Goal: Task Accomplishment & Management: Use online tool/utility

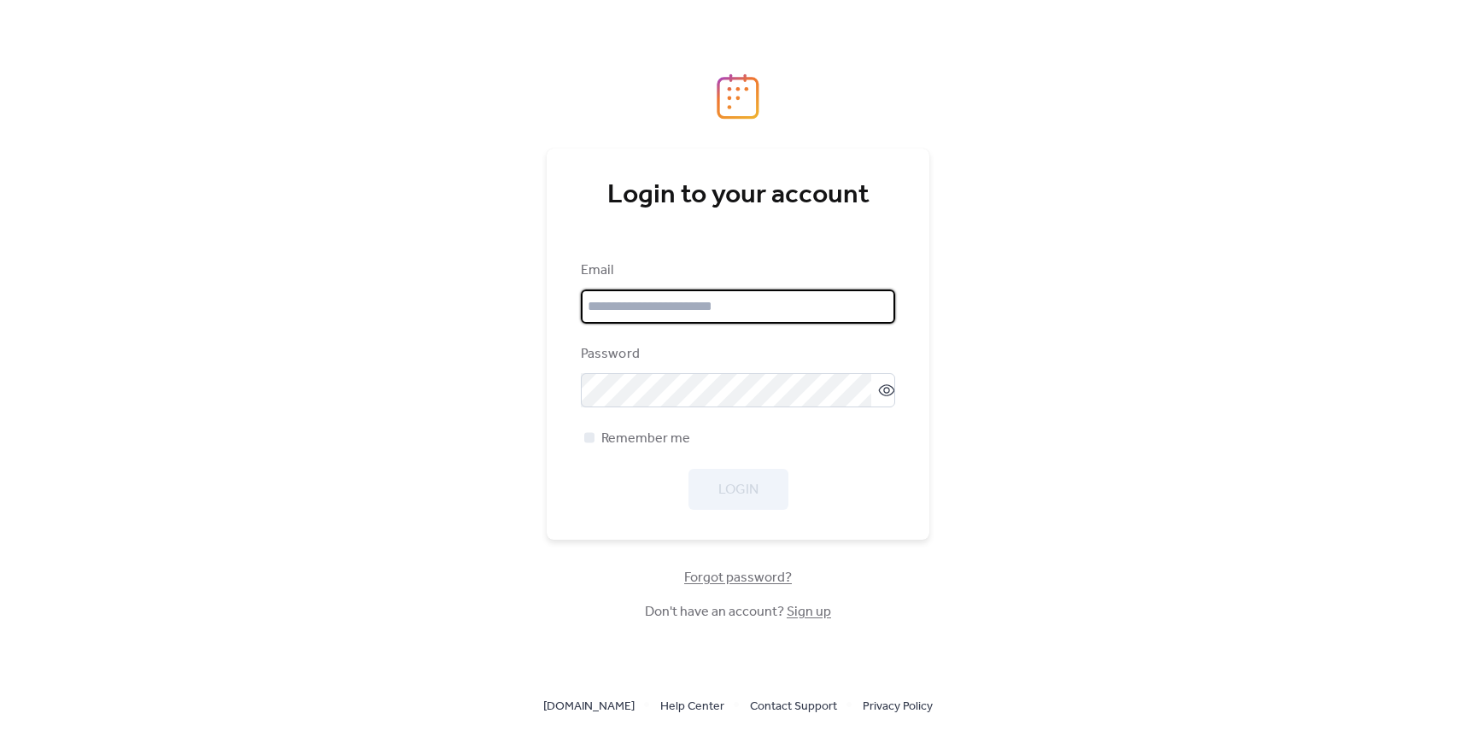
click at [737, 312] on input "email" at bounding box center [738, 307] width 314 height 34
type input "**********"
click at [730, 480] on span "Login" at bounding box center [739, 490] width 40 height 21
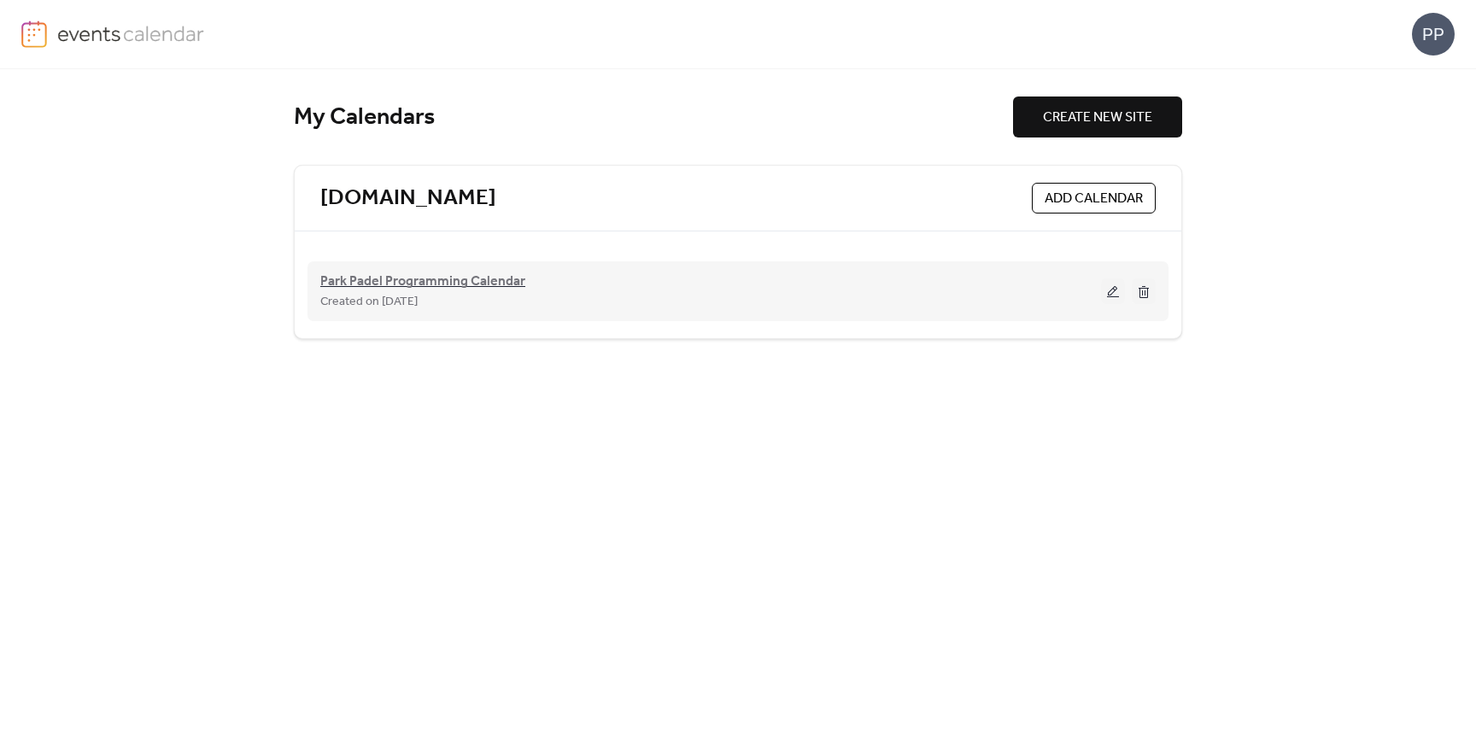
click at [510, 282] on span "Park Padel Programming Calendar" at bounding box center [422, 282] width 205 height 21
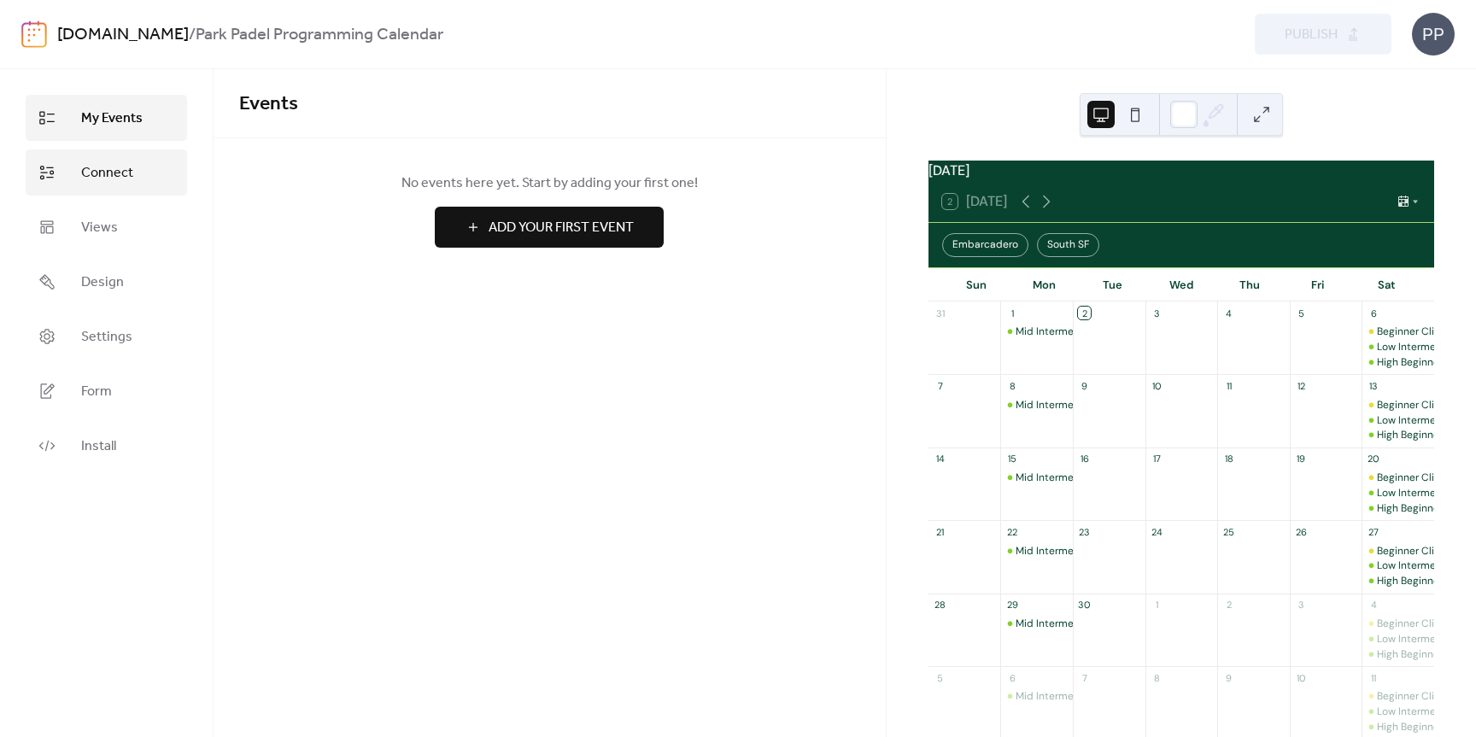
click at [108, 167] on span "Connect" at bounding box center [107, 173] width 52 height 21
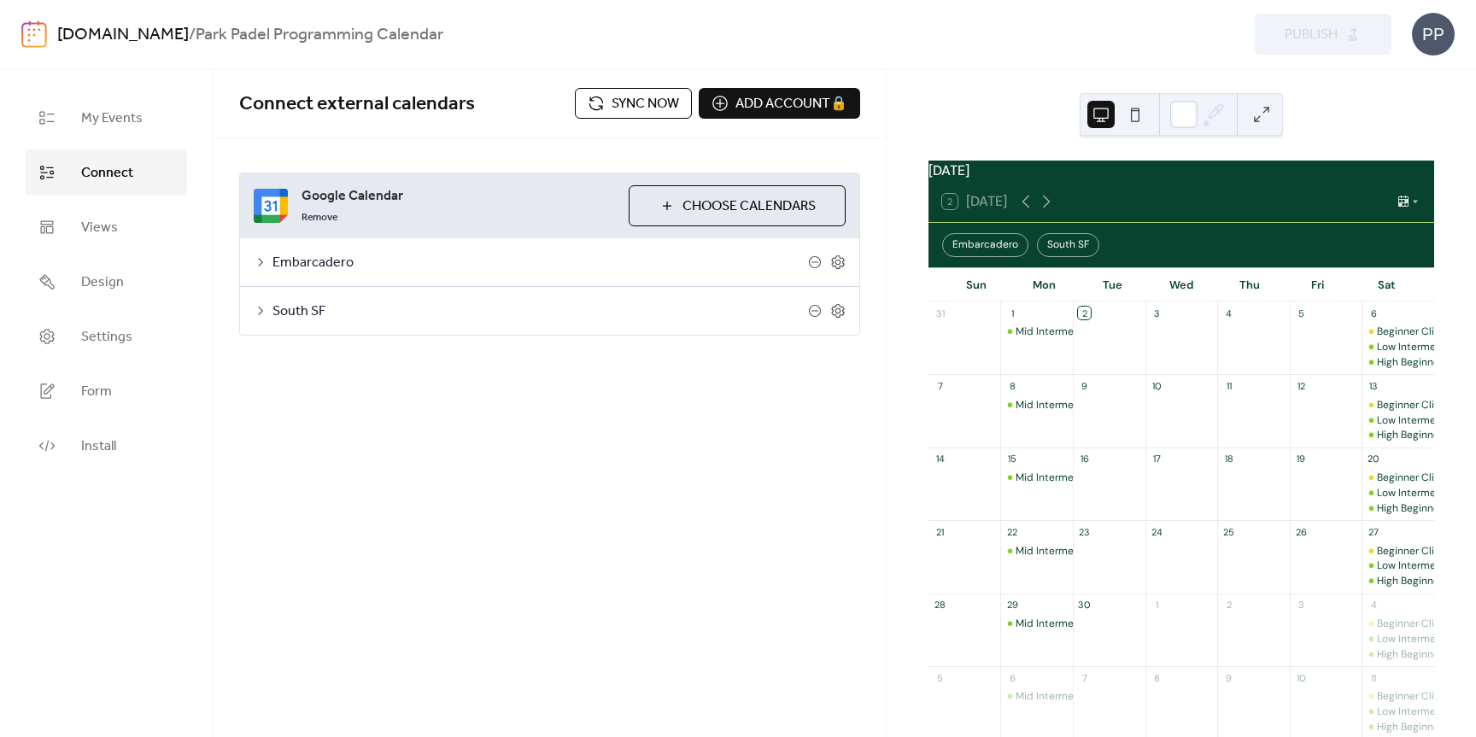
click at [262, 259] on icon at bounding box center [261, 262] width 14 height 14
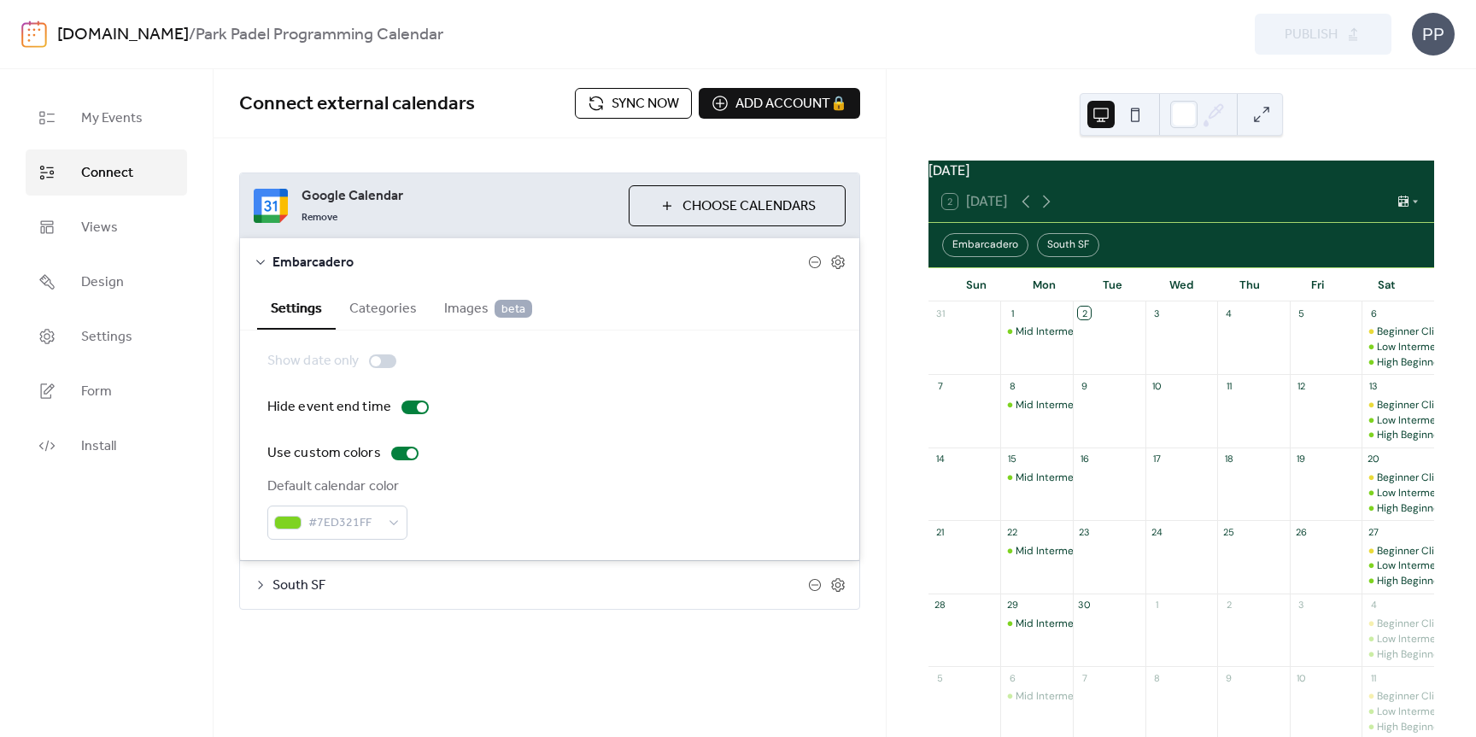
click at [262, 260] on icon at bounding box center [261, 262] width 14 height 14
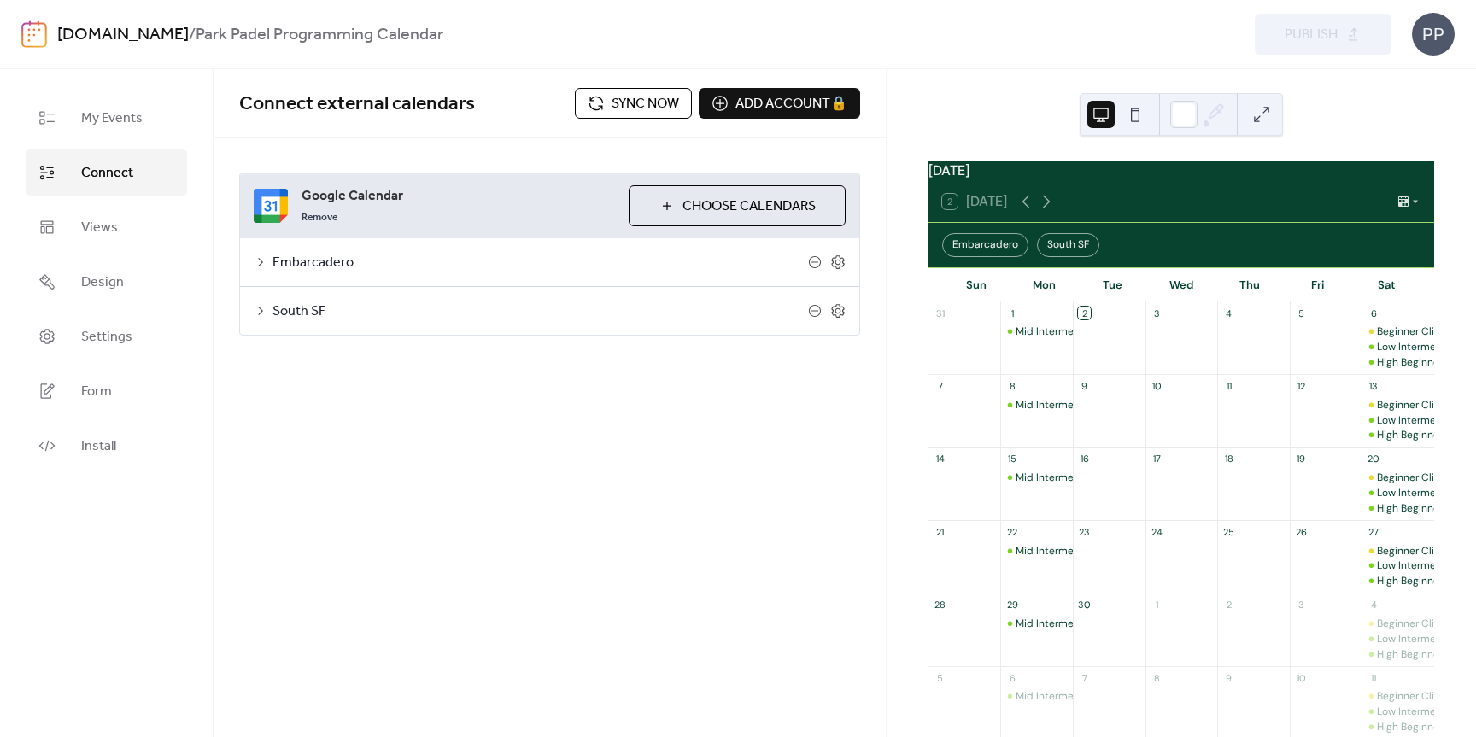
click at [262, 315] on icon at bounding box center [261, 311] width 14 height 14
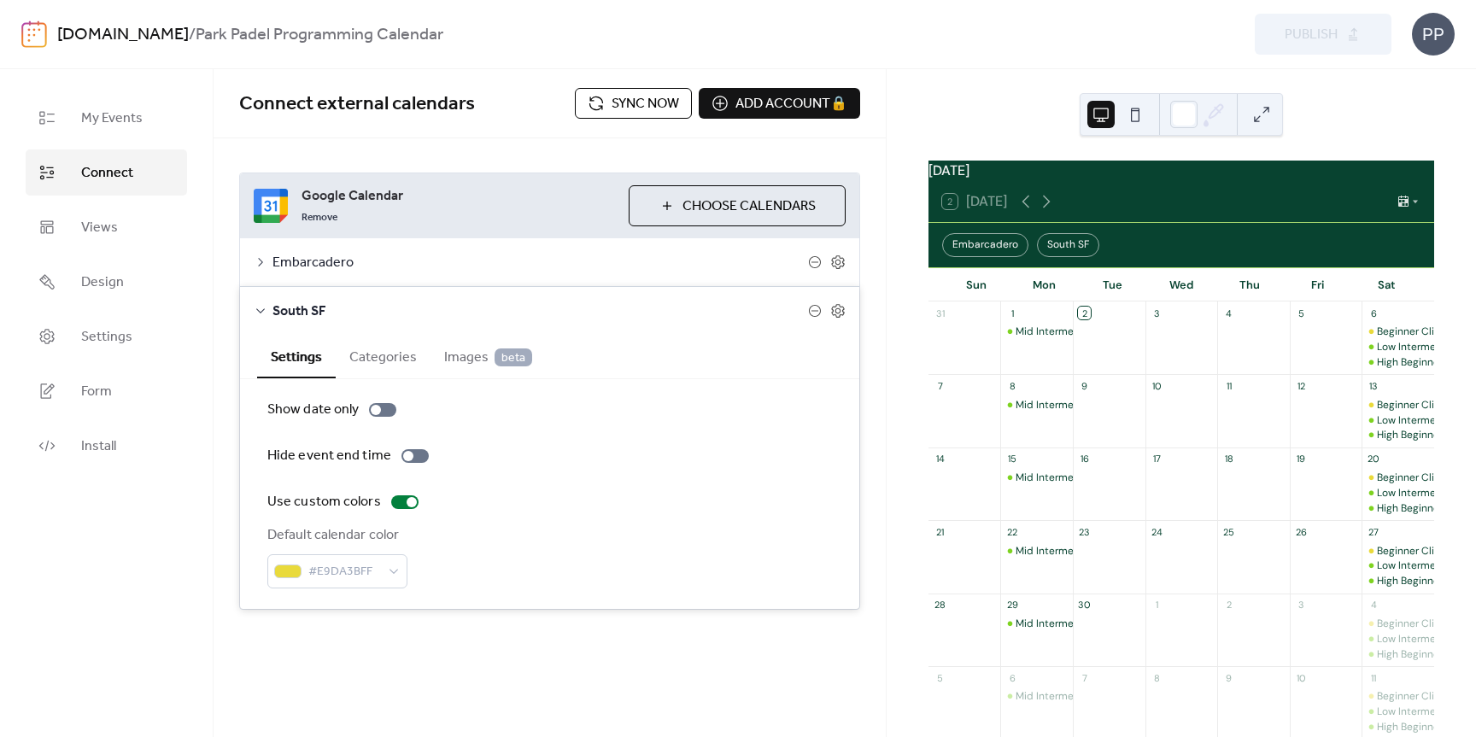
click at [262, 315] on icon at bounding box center [261, 311] width 14 height 14
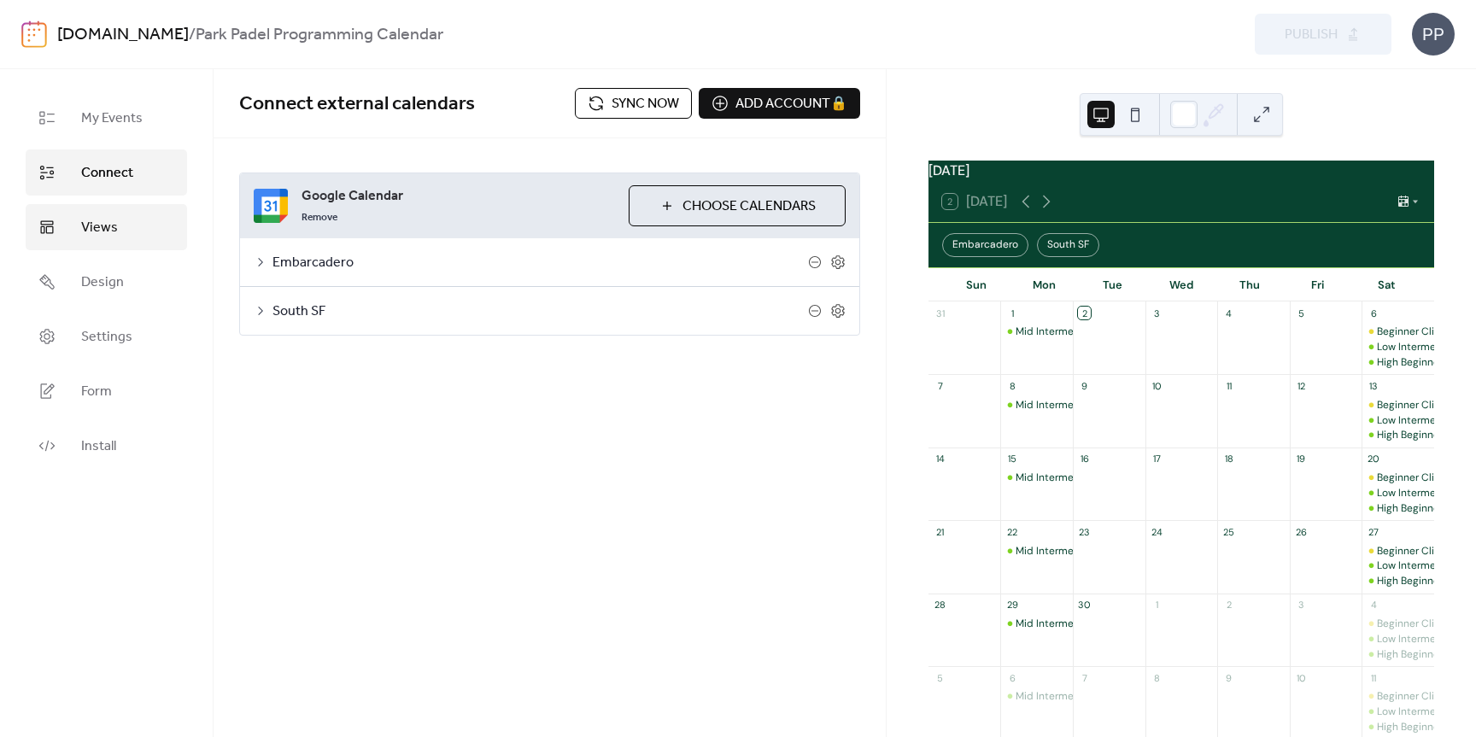
click at [126, 227] on link "Views" at bounding box center [106, 227] width 161 height 46
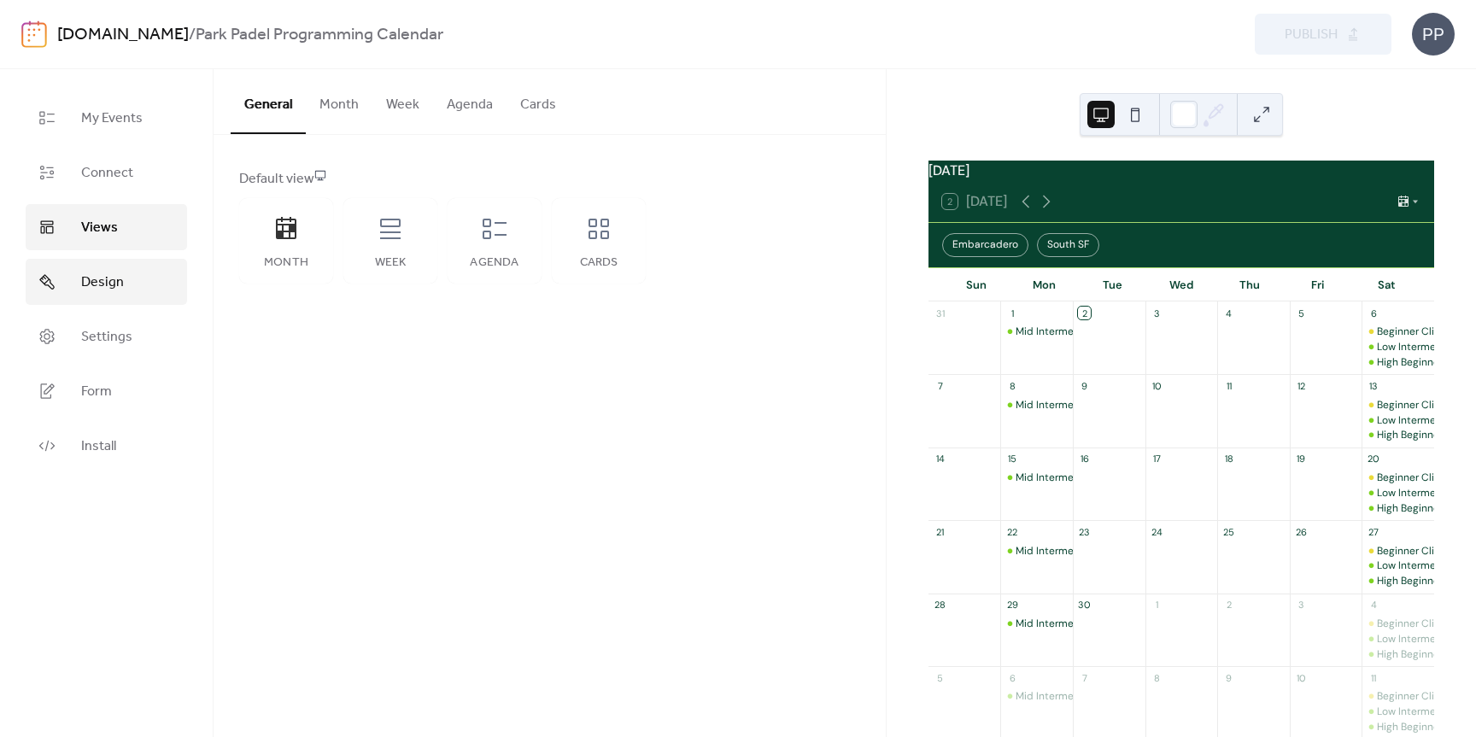
click at [112, 281] on span "Design" at bounding box center [102, 283] width 43 height 21
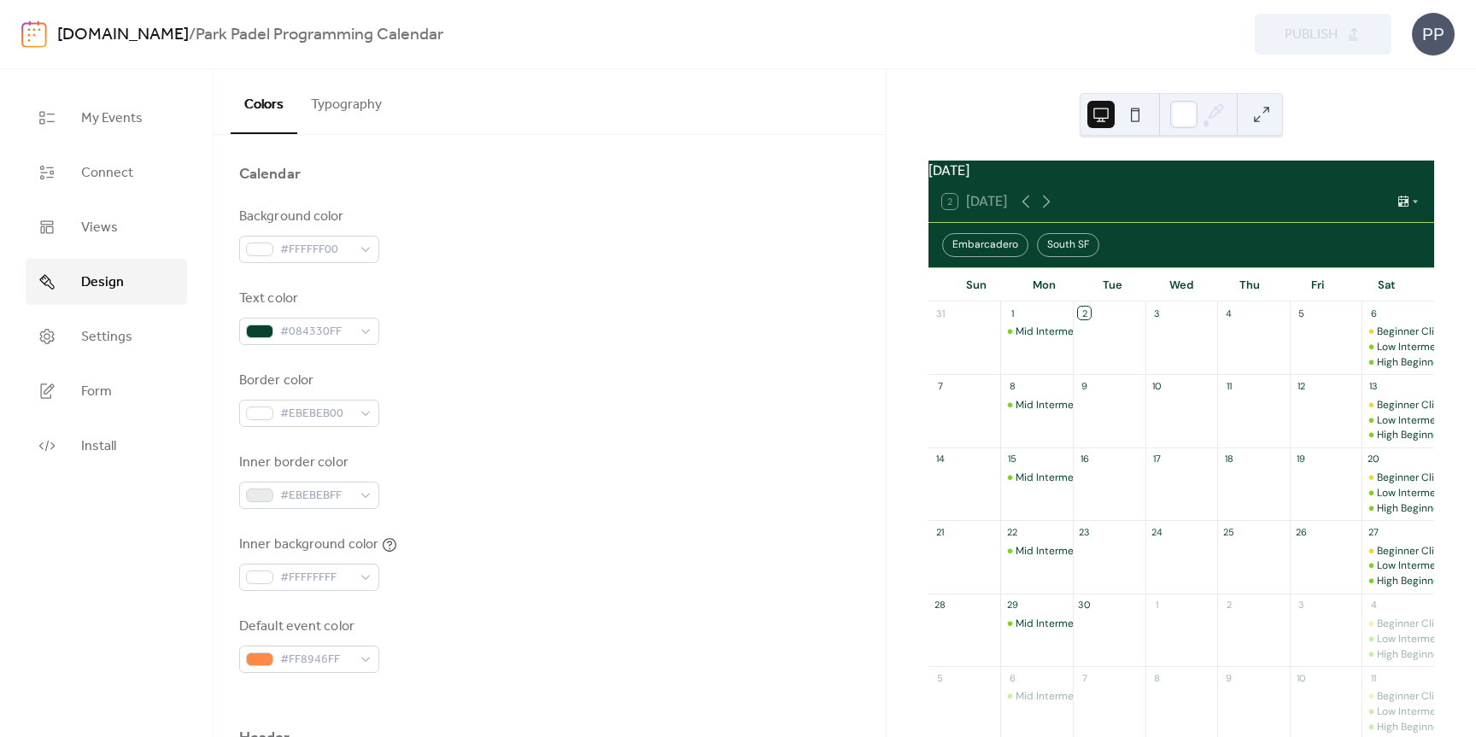
scroll to position [172, 0]
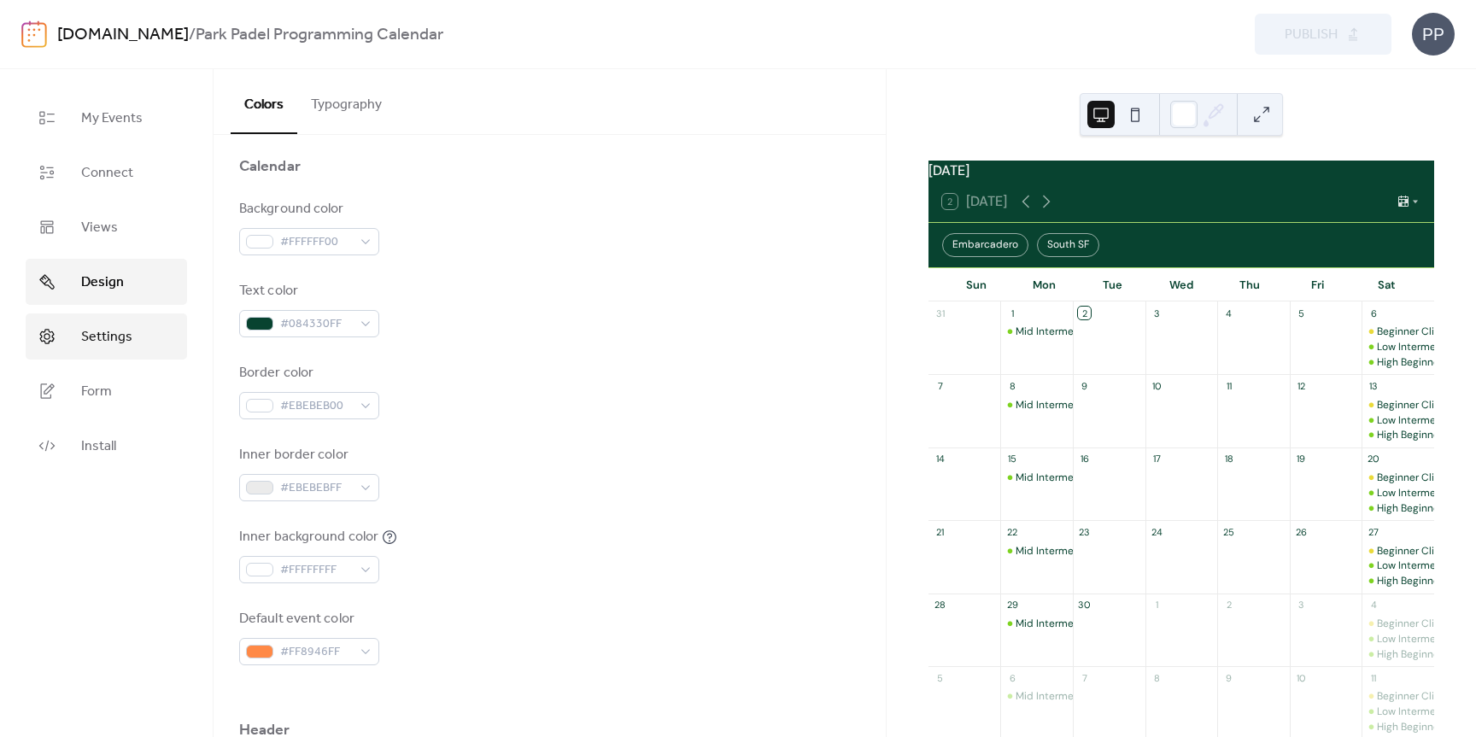
click at [110, 335] on span "Settings" at bounding box center [106, 337] width 51 height 21
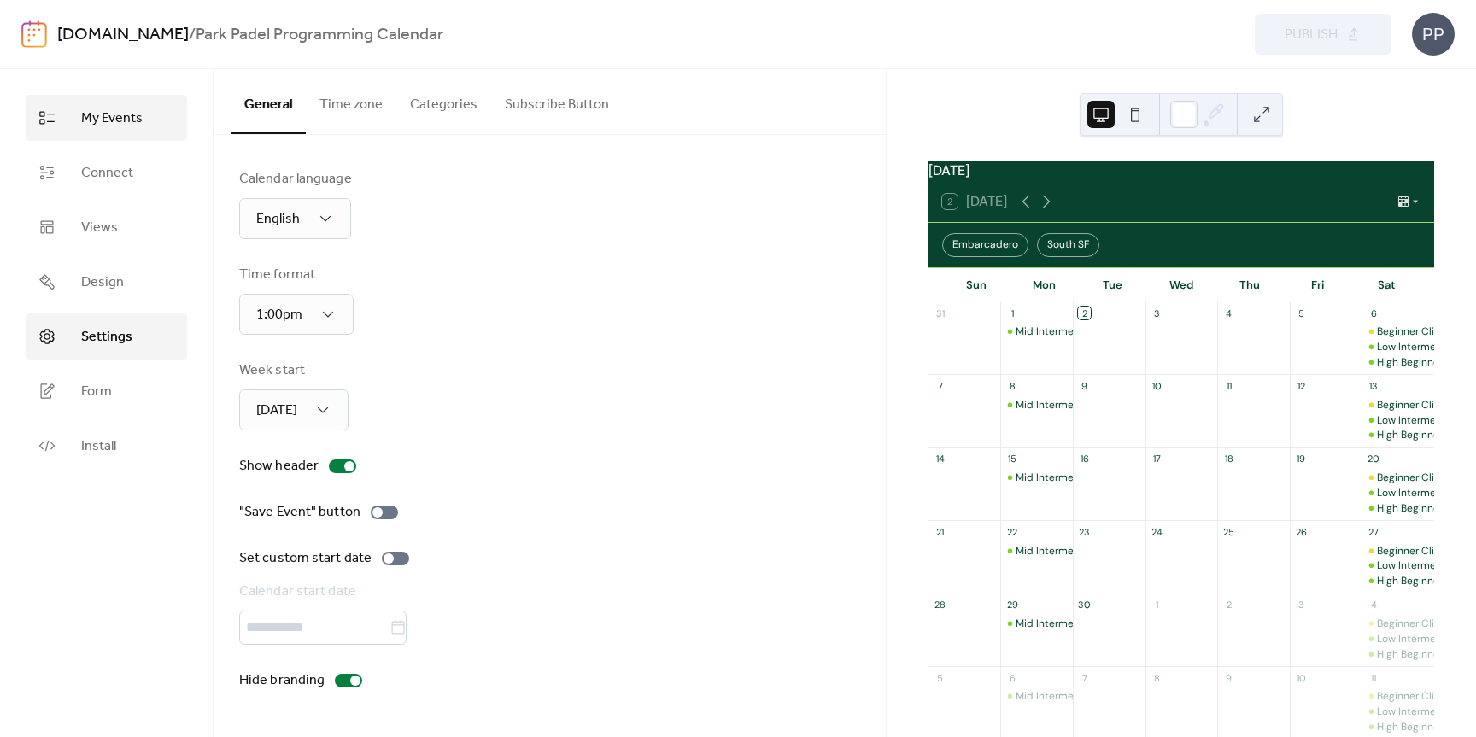
click at [93, 129] on span "My Events" at bounding box center [112, 119] width 62 height 21
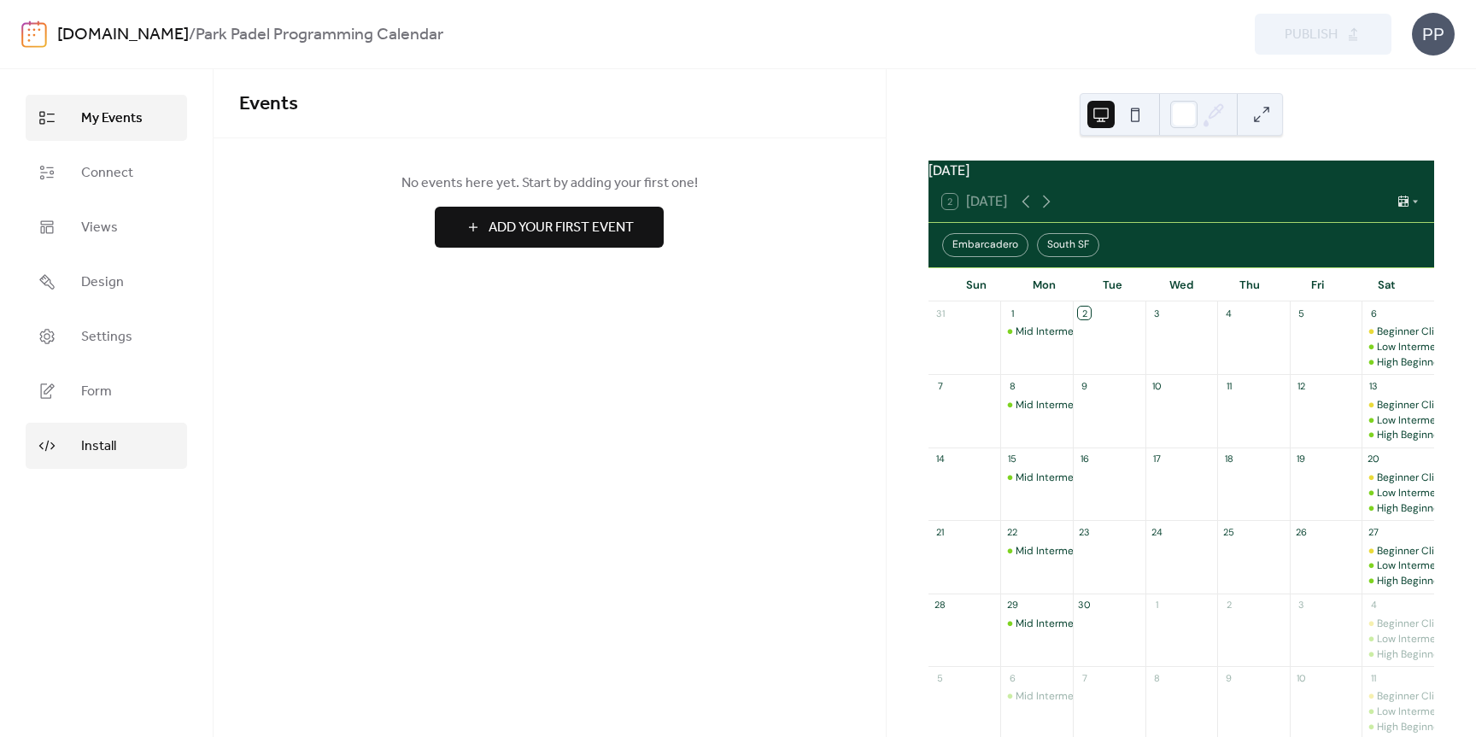
click at [124, 437] on link "Install" at bounding box center [106, 446] width 161 height 46
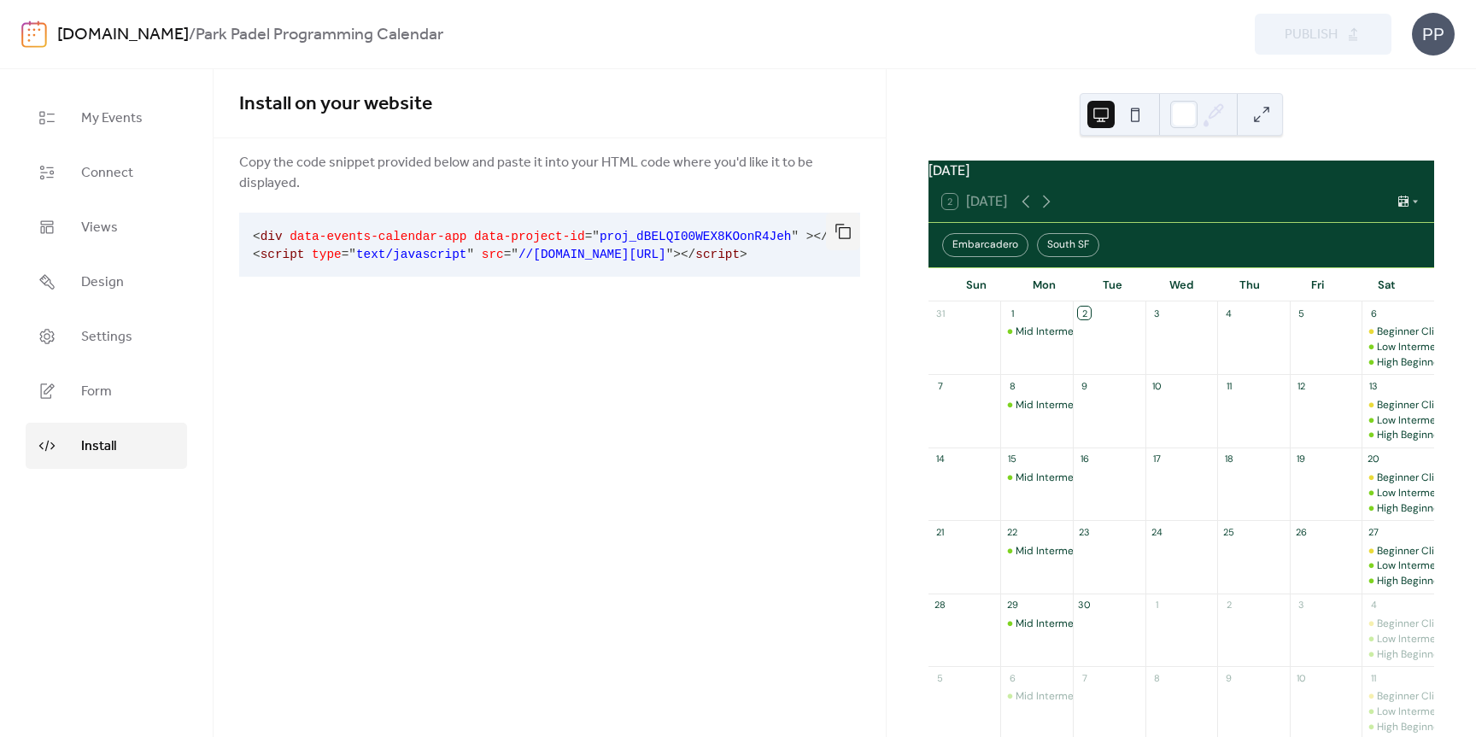
click at [627, 389] on div "Install on your website Copy the code snippet provided below and paste it into …" at bounding box center [550, 403] width 672 height 668
click at [982, 257] on div "Embarcadero" at bounding box center [985, 245] width 86 height 24
click at [1048, 255] on div "South SF" at bounding box center [1068, 245] width 62 height 24
click at [1057, 256] on div "South SF" at bounding box center [1068, 245] width 62 height 24
click at [981, 256] on div "Embarcadero" at bounding box center [985, 245] width 86 height 24
